Goal: Entertainment & Leisure: Browse casually

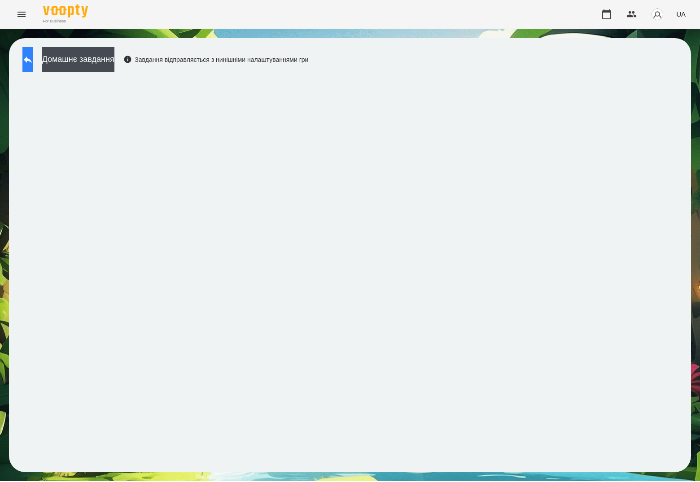
click at [33, 48] on button at bounding box center [27, 59] width 11 height 25
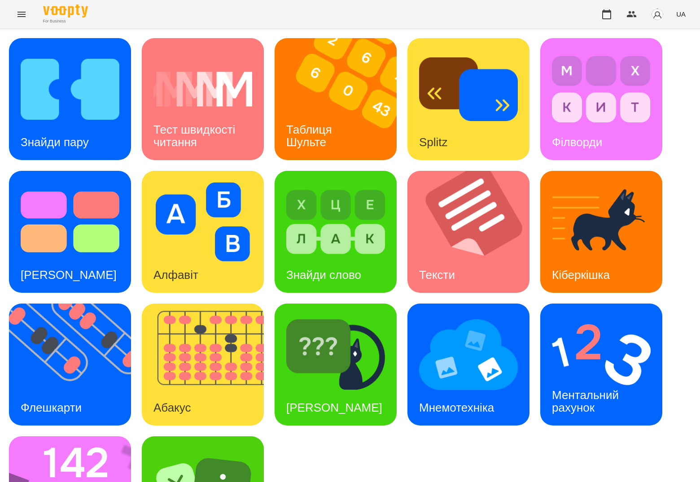
drag, startPoint x: 645, startPoint y: 426, endPoint x: 67, endPoint y: 4, distance: 715.6
click at [197, 377] on img at bounding box center [208, 365] width 133 height 122
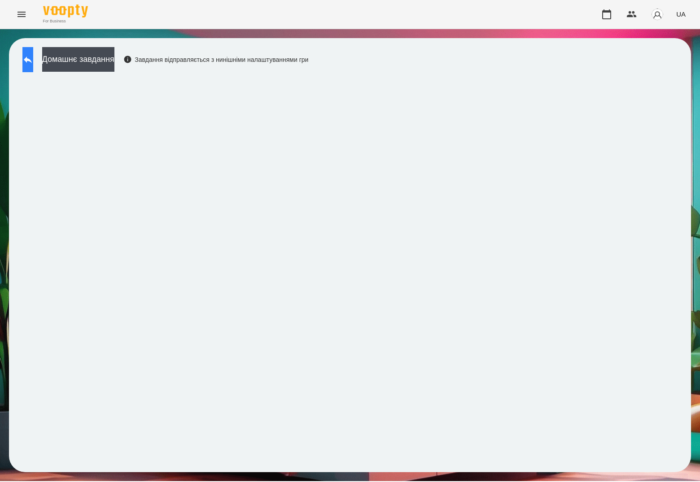
click at [33, 58] on button at bounding box center [27, 59] width 11 height 25
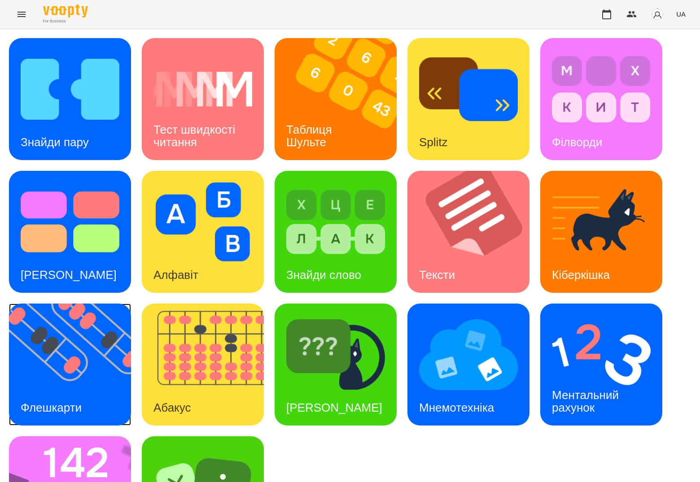
click at [90, 359] on img at bounding box center [75, 365] width 133 height 122
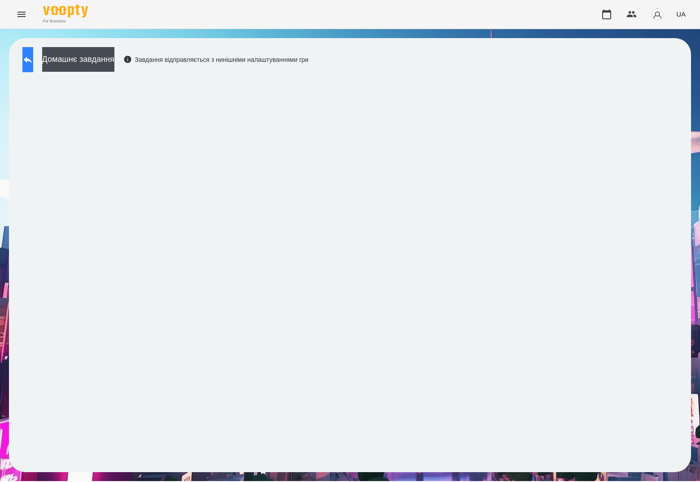
click at [33, 61] on button at bounding box center [27, 59] width 11 height 25
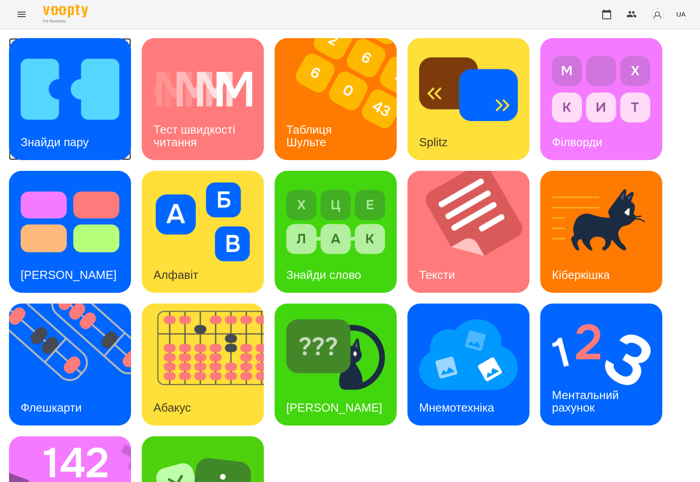
click at [47, 61] on img at bounding box center [70, 89] width 99 height 79
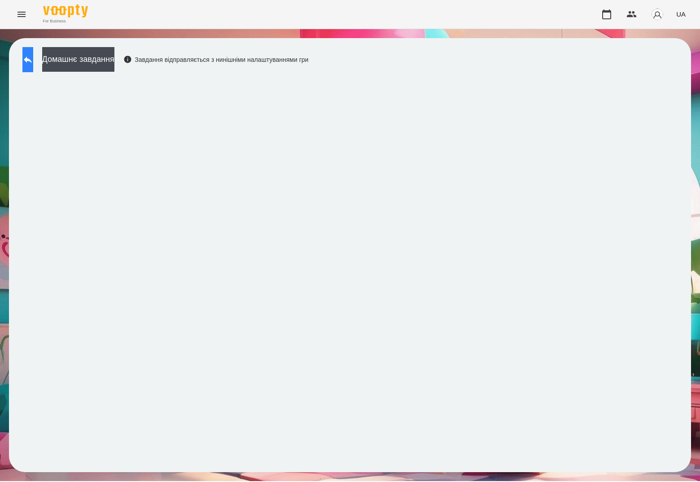
click at [33, 54] on icon at bounding box center [27, 59] width 11 height 11
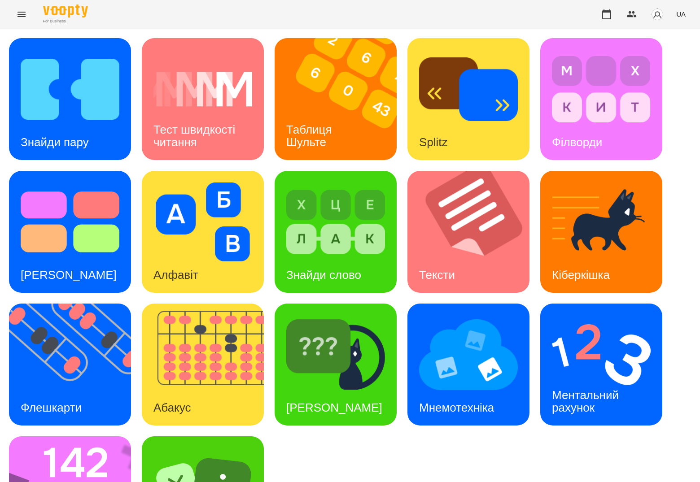
scroll to position [65, 0]
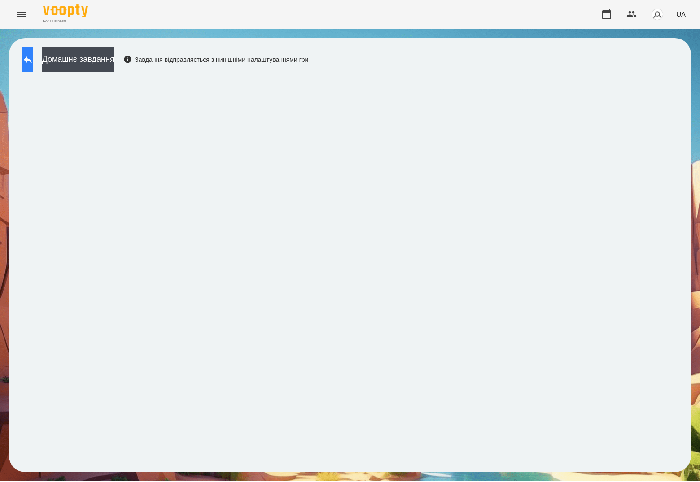
click at [32, 62] on icon at bounding box center [27, 59] width 11 height 11
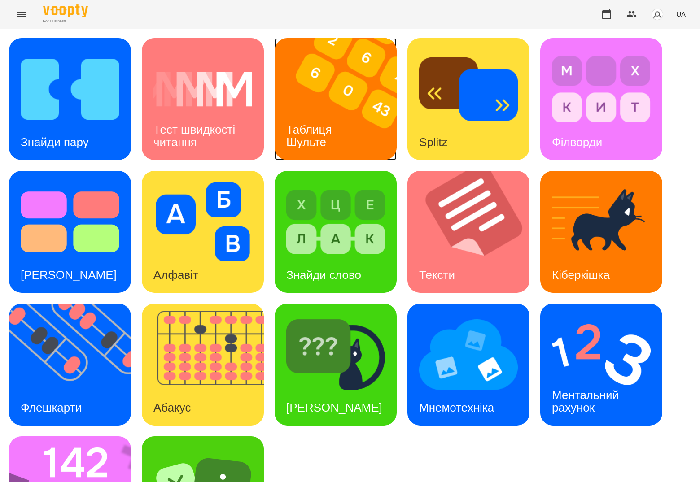
click at [317, 118] on div "Таблиця Шульте" at bounding box center [310, 136] width 72 height 48
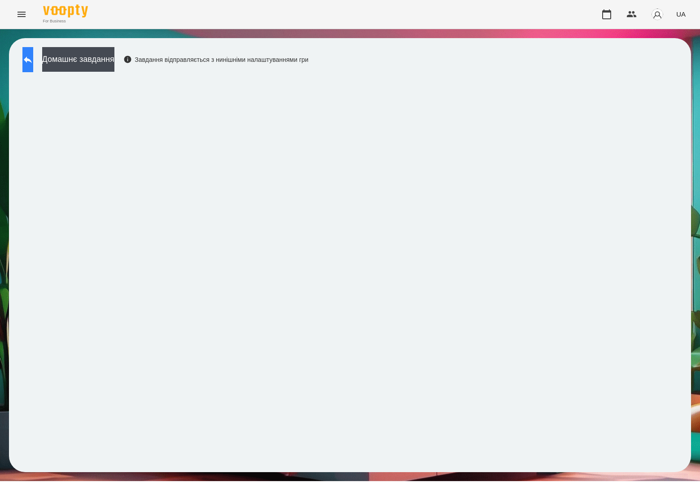
click at [33, 65] on button at bounding box center [27, 59] width 11 height 25
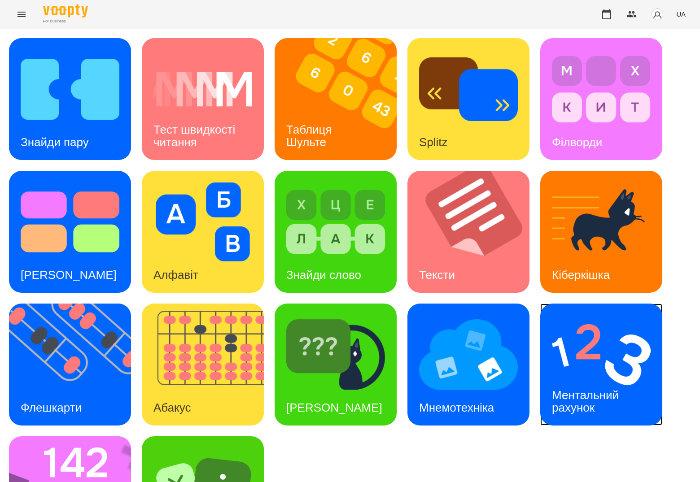
click at [597, 372] on img at bounding box center [601, 354] width 99 height 79
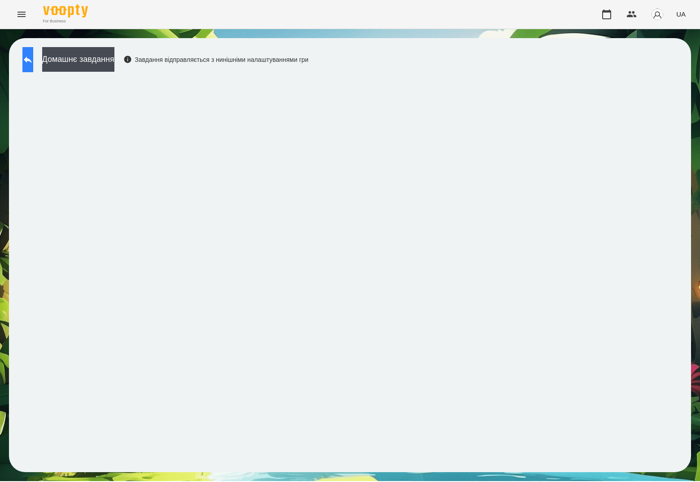
click at [33, 59] on button at bounding box center [27, 59] width 11 height 25
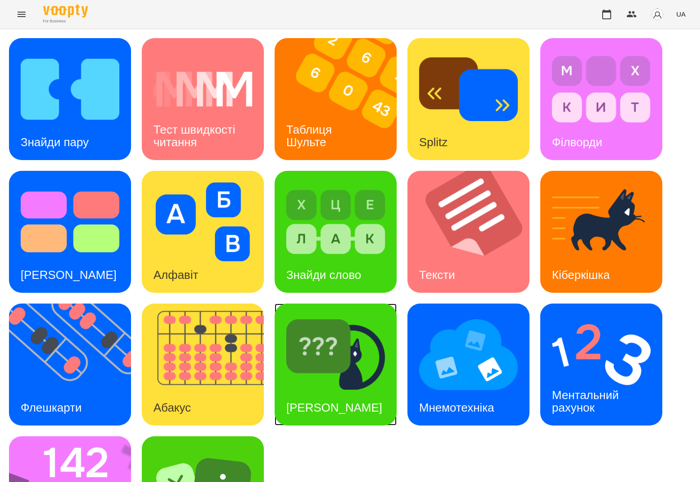
click at [349, 390] on div "Знайди Кіберкішку" at bounding box center [333, 407] width 119 height 35
